Goal: Information Seeking & Learning: Learn about a topic

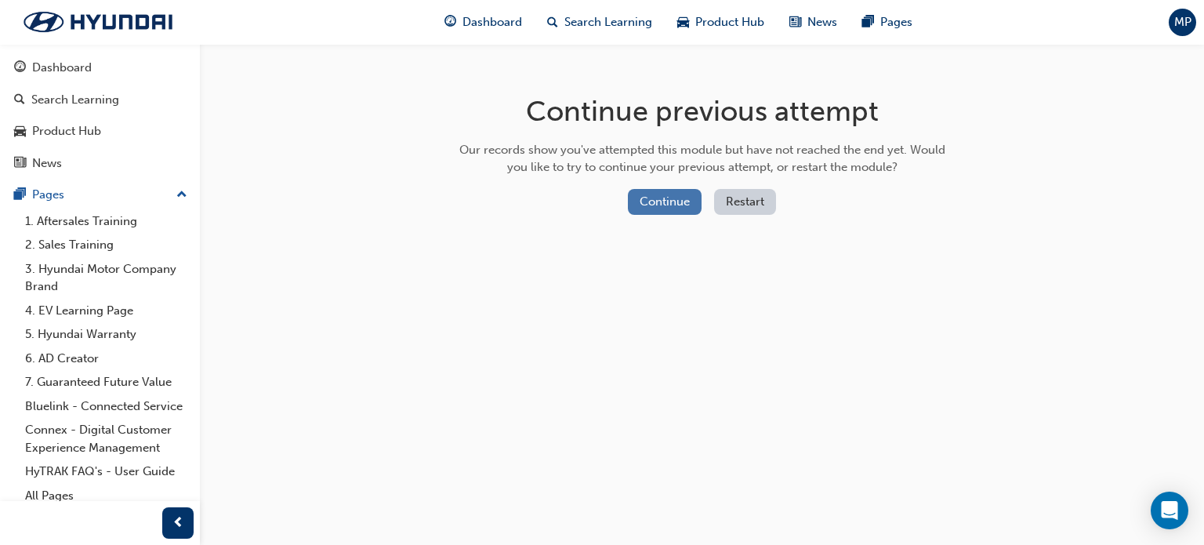
click at [682, 203] on button "Continue" at bounding box center [665, 202] width 74 height 26
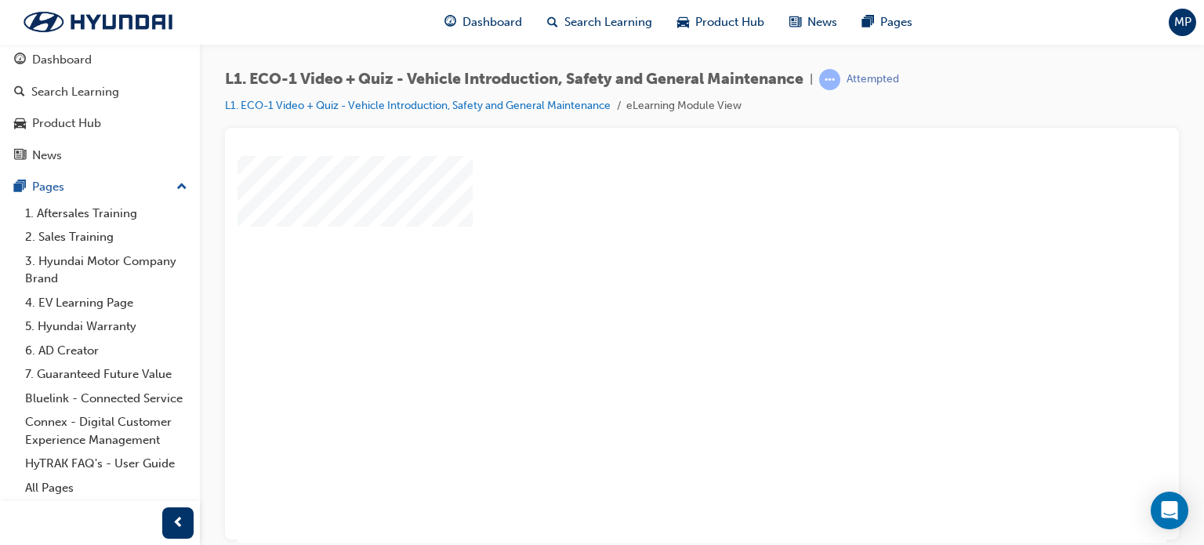
scroll to position [78, 0]
click at [657, 225] on div "play" at bounding box center [657, 225] width 0 height 0
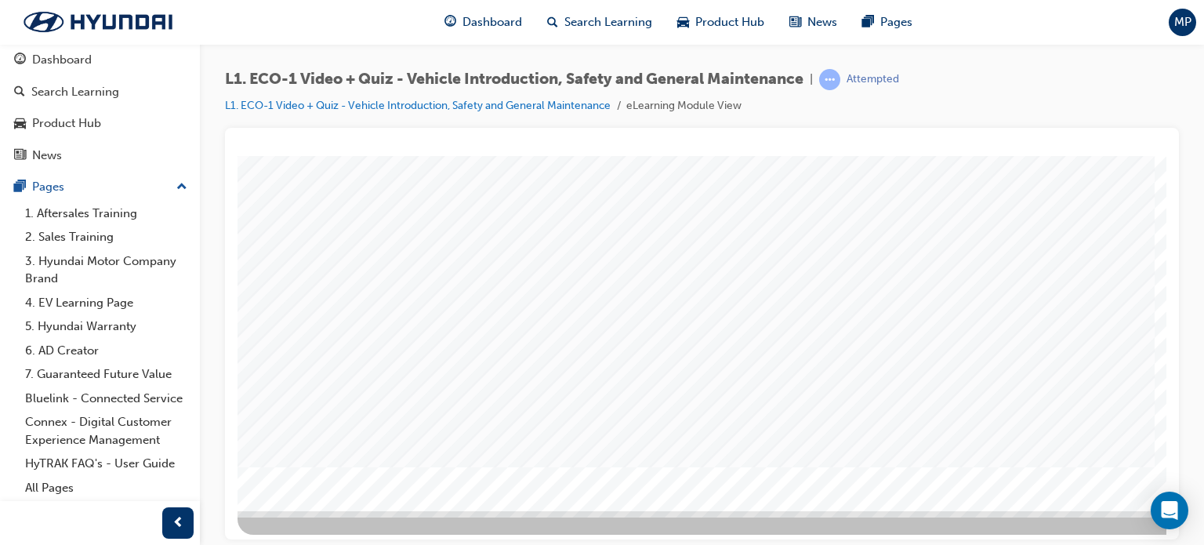
scroll to position [213, 0]
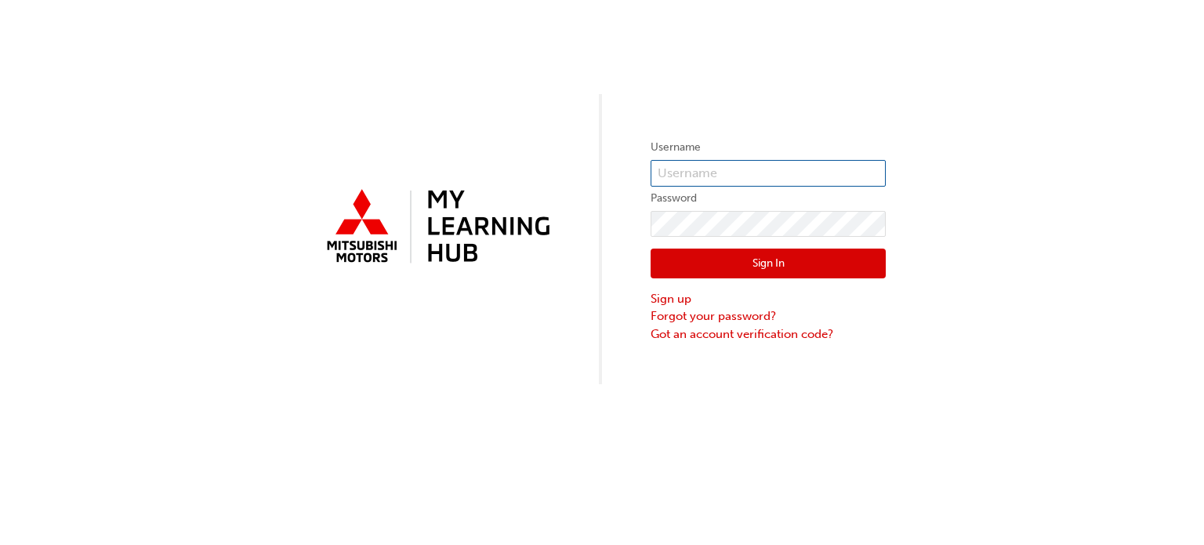
type input "0005526091"
click at [774, 268] on button "Sign In" at bounding box center [768, 263] width 235 height 30
